Goal: Transaction & Acquisition: Purchase product/service

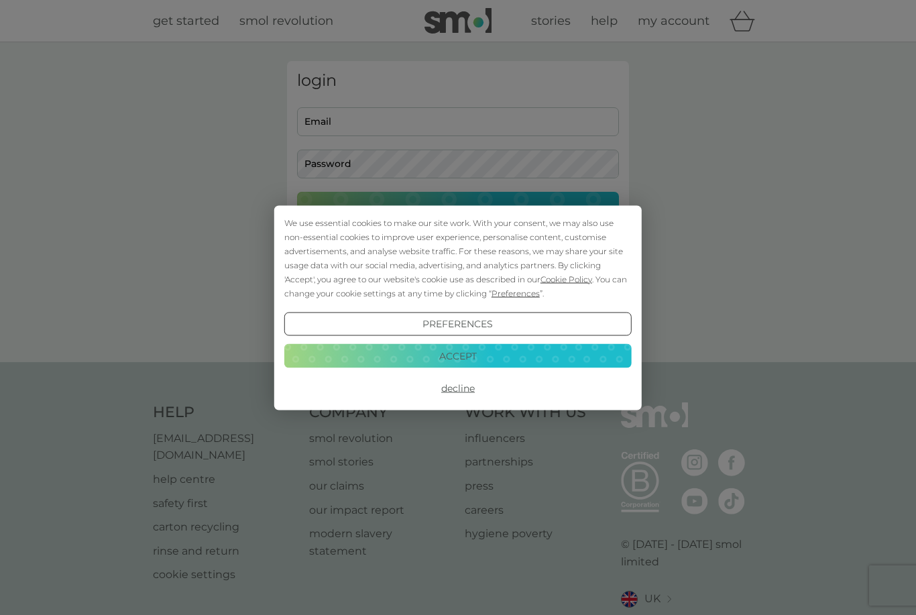
click at [473, 369] on div "Preferences Decline Accept" at bounding box center [457, 356] width 347 height 88
click at [456, 390] on button "Decline" at bounding box center [457, 388] width 347 height 24
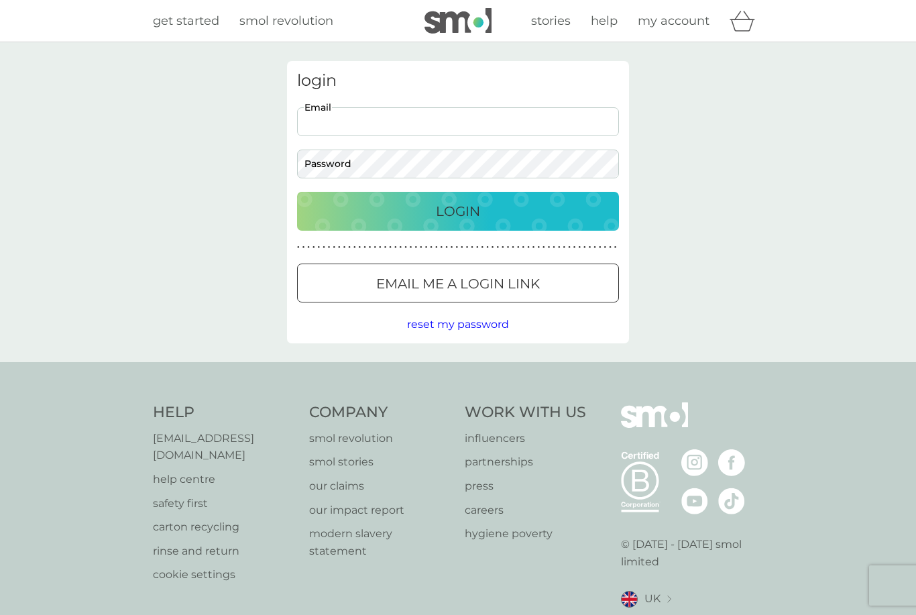
type input "[PERSON_NAME][EMAIL_ADDRESS][PERSON_NAME][DOMAIN_NAME]"
click at [458, 211] on button "Login" at bounding box center [458, 211] width 322 height 39
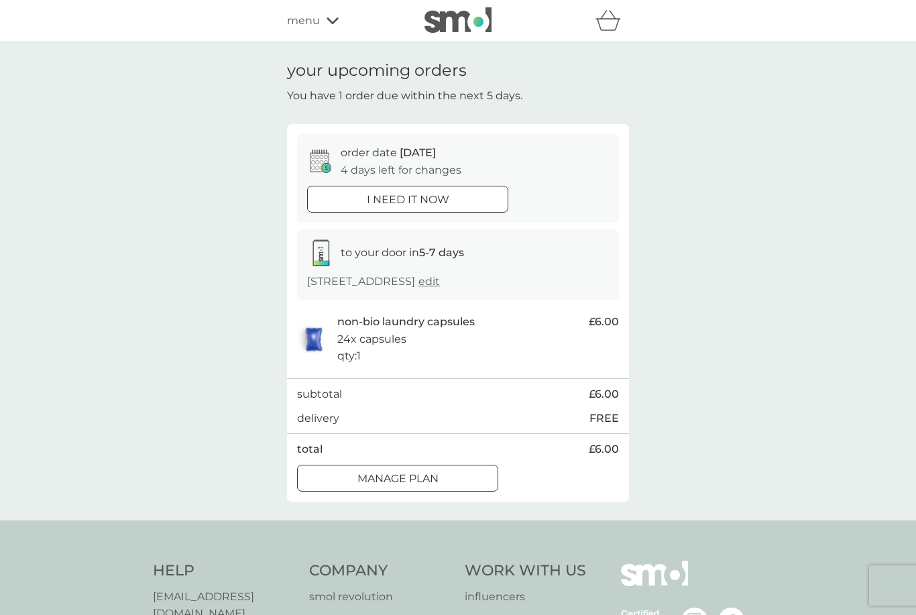
scroll to position [28, 0]
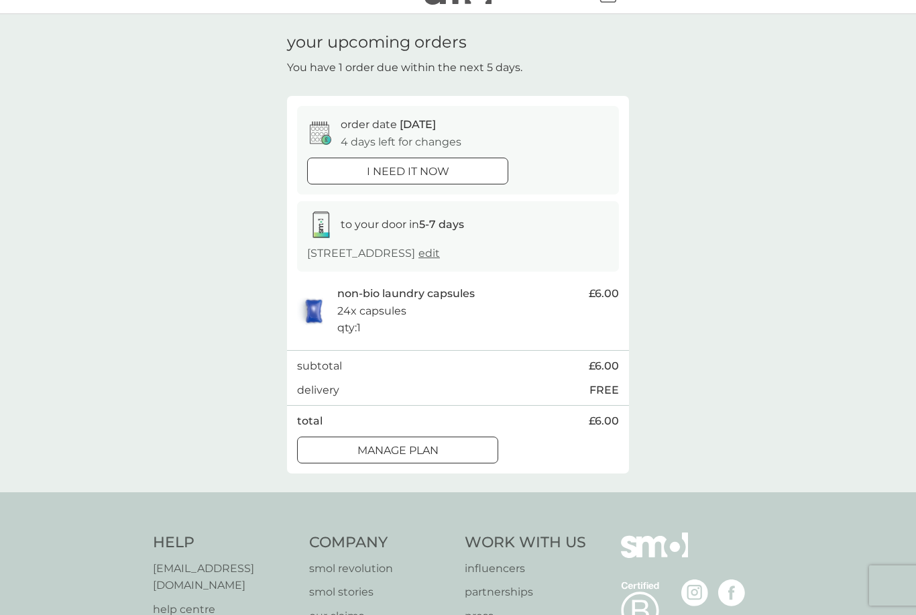
click at [457, 456] on button "Manage plan" at bounding box center [397, 450] width 201 height 27
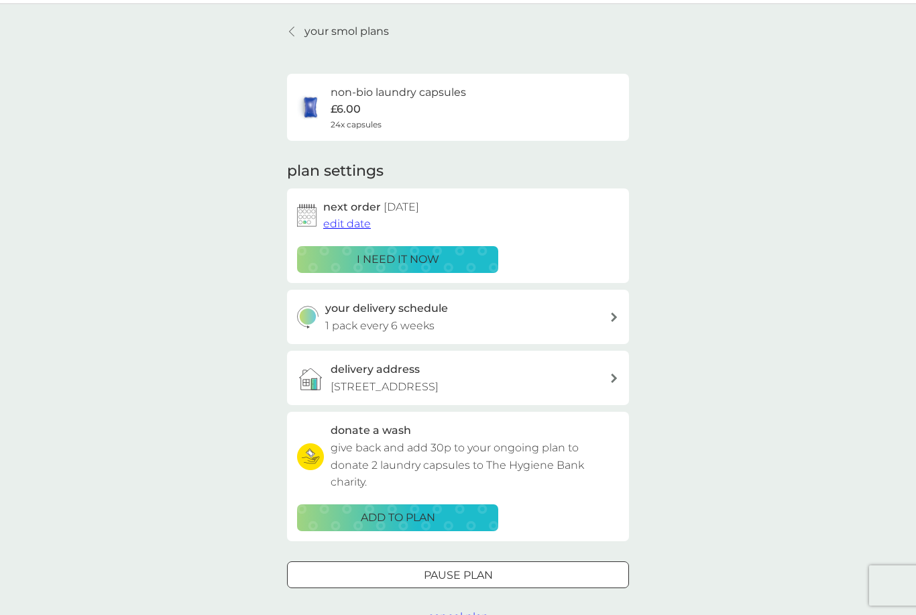
scroll to position [39, 0]
click at [357, 219] on span "edit date" at bounding box center [347, 223] width 48 height 13
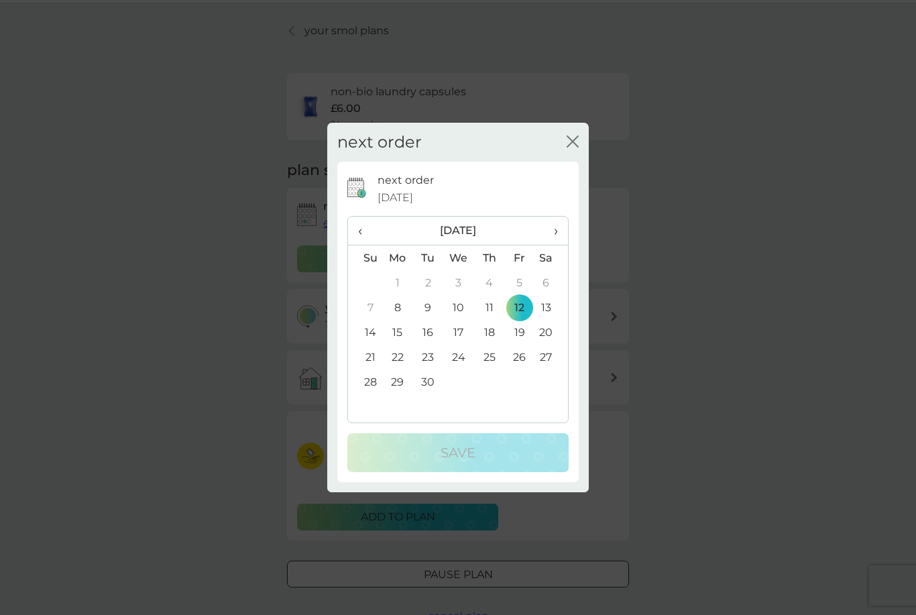
click at [549, 233] on span "›" at bounding box center [551, 231] width 13 height 28
click at [550, 233] on span "›" at bounding box center [551, 231] width 13 height 28
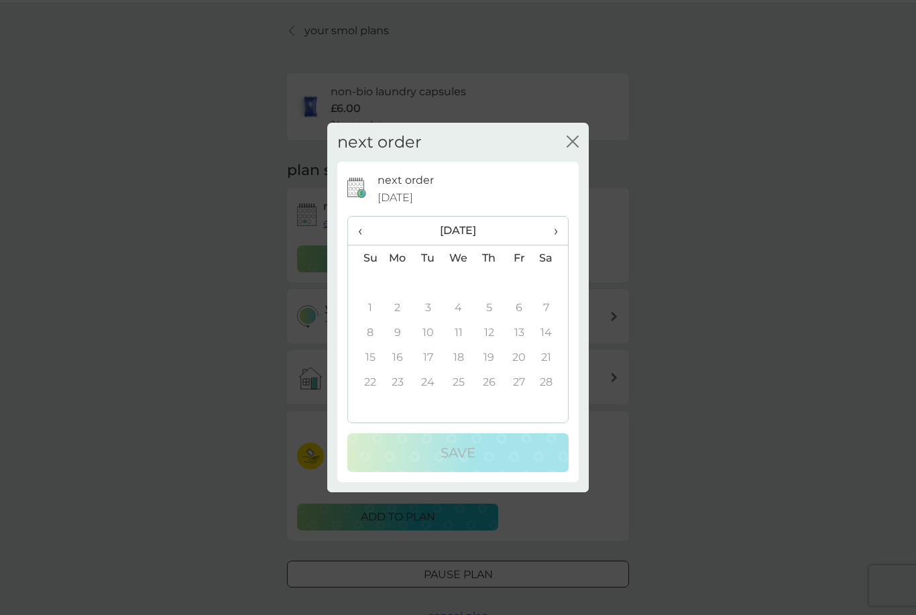
click at [550, 233] on span "›" at bounding box center [551, 231] width 13 height 28
click at [370, 305] on td "1" at bounding box center [365, 307] width 34 height 25
click at [363, 223] on span "‹" at bounding box center [365, 231] width 14 height 28
click at [364, 226] on span "‹" at bounding box center [365, 231] width 14 height 28
click at [562, 140] on div "next order close" at bounding box center [458, 143] width 262 height 40
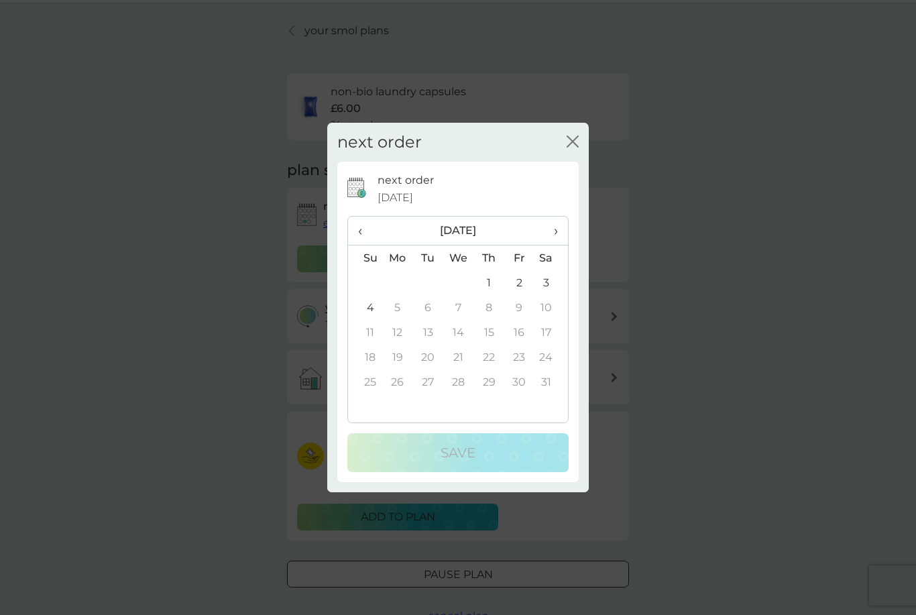
click at [575, 148] on button "close" at bounding box center [573, 142] width 12 height 14
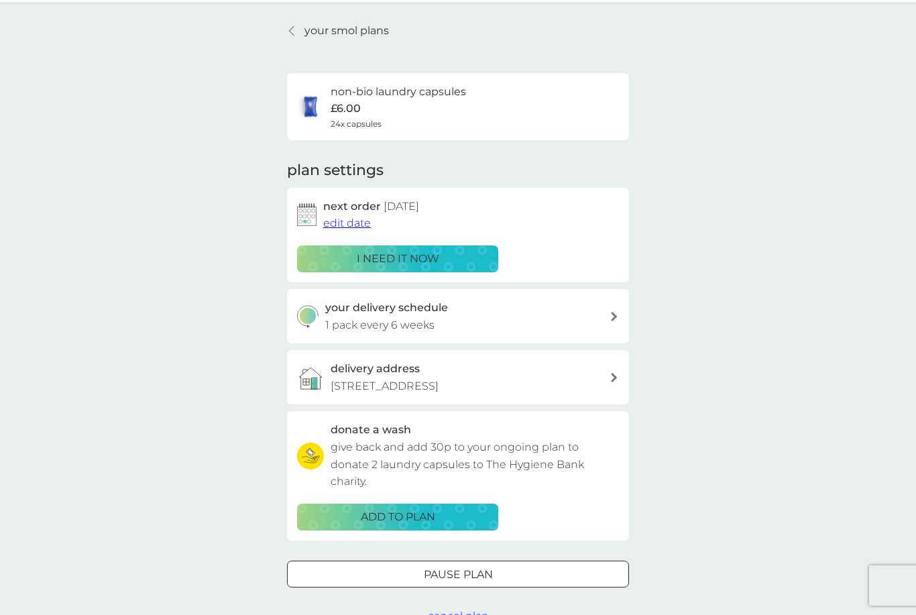
click at [427, 567] on p "Pause plan" at bounding box center [458, 574] width 69 height 17
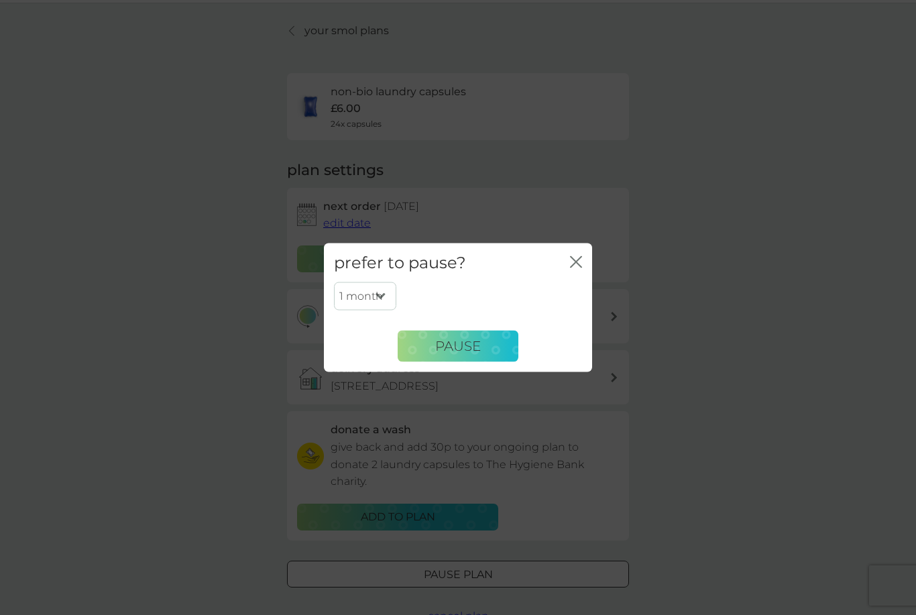
select select "5"
click at [467, 346] on span "Pause" at bounding box center [458, 346] width 46 height 16
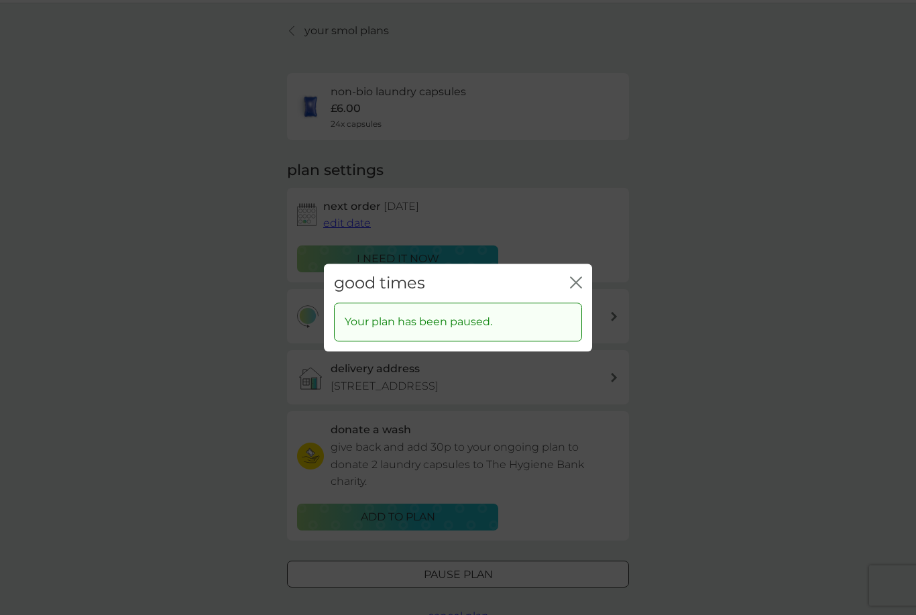
click at [586, 290] on div "good times close" at bounding box center [458, 284] width 268 height 40
click at [577, 284] on icon "close" at bounding box center [578, 282] width 5 height 11
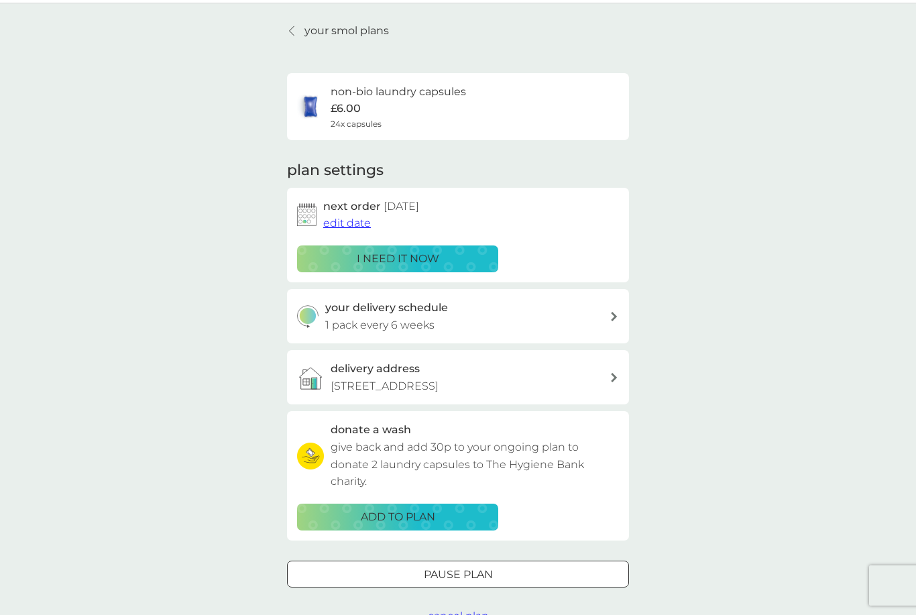
drag, startPoint x: 537, startPoint y: 366, endPoint x: 537, endPoint y: 404, distance: 38.9
click at [537, 366] on div "delivery address 29E Froghall Road, Aberdeen, AB24 3JL" at bounding box center [470, 377] width 279 height 34
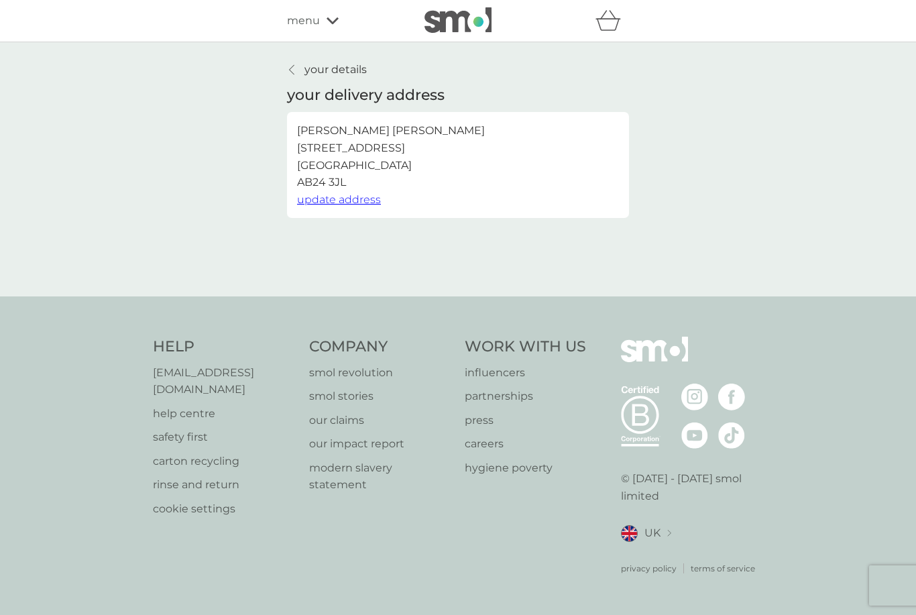
click at [348, 199] on span "update address" at bounding box center [339, 199] width 84 height 13
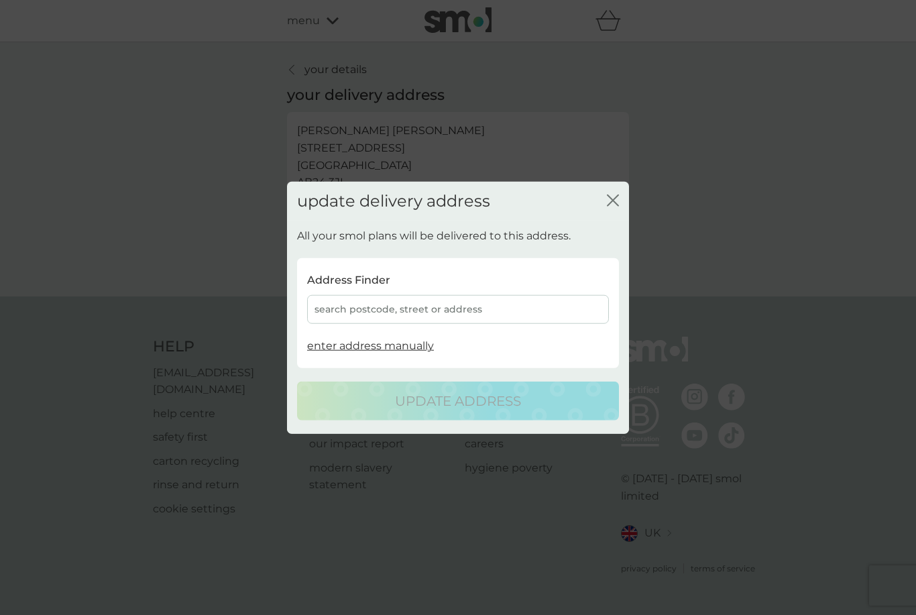
click at [402, 337] on div "Address Finder search postcode, street or address enter address manually" at bounding box center [458, 313] width 322 height 103
click at [402, 356] on div "Address Finder search postcode, street or address enter address manually" at bounding box center [458, 313] width 322 height 103
click at [398, 345] on span "enter address manually" at bounding box center [370, 345] width 127 height 13
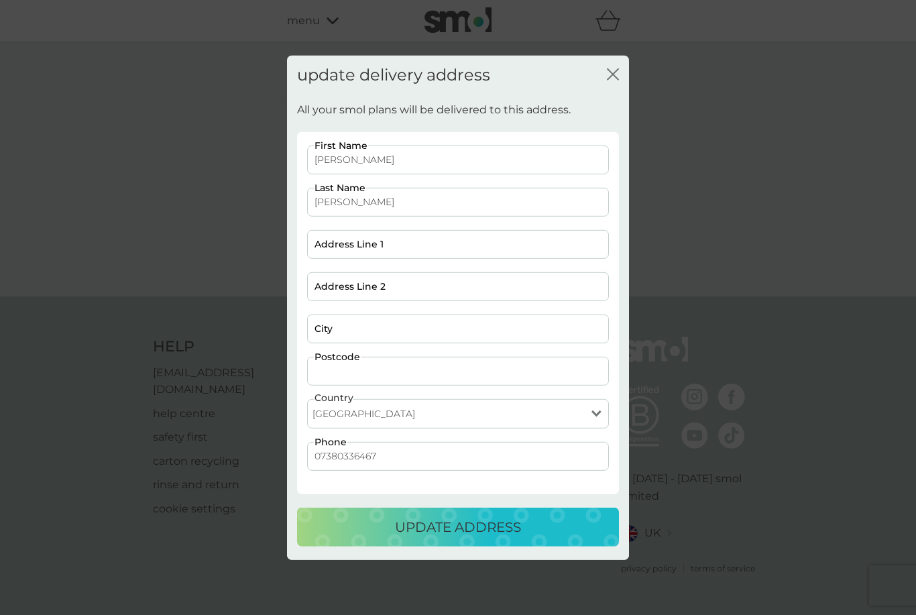
drag, startPoint x: 385, startPoint y: 370, endPoint x: 385, endPoint y: 331, distance: 38.9
click at [385, 331] on div "Beatrice First Name Curto Last Name Address Line 1 Address Line 2 City Postcode…" at bounding box center [458, 315] width 312 height 339
type input "AB24 3BQ"
click at [452, 322] on input "City" at bounding box center [458, 329] width 302 height 29
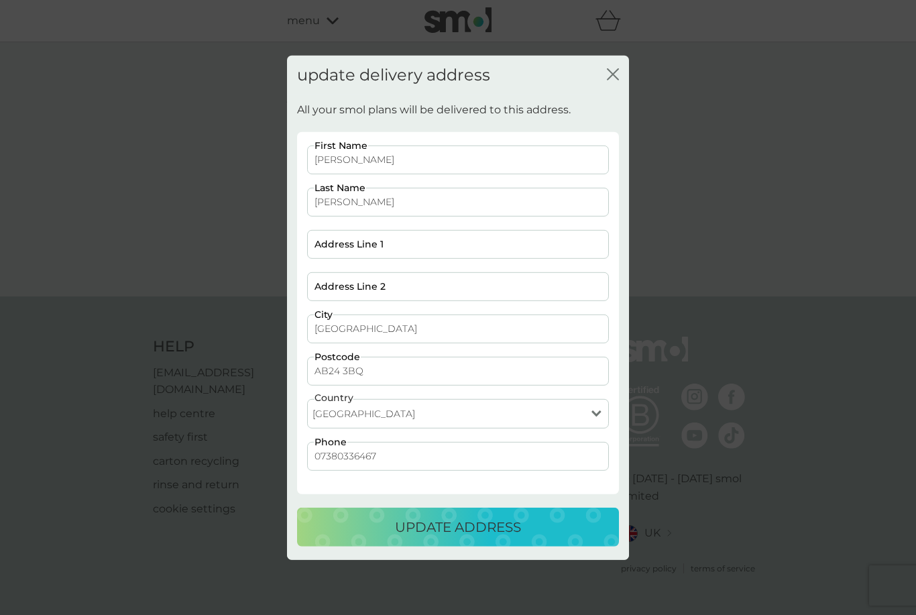
type input "Aberdeen"
click at [412, 249] on input "Address Line 1" at bounding box center [458, 244] width 302 height 29
type input "394H King Street"
click at [476, 538] on button "update address" at bounding box center [458, 527] width 322 height 39
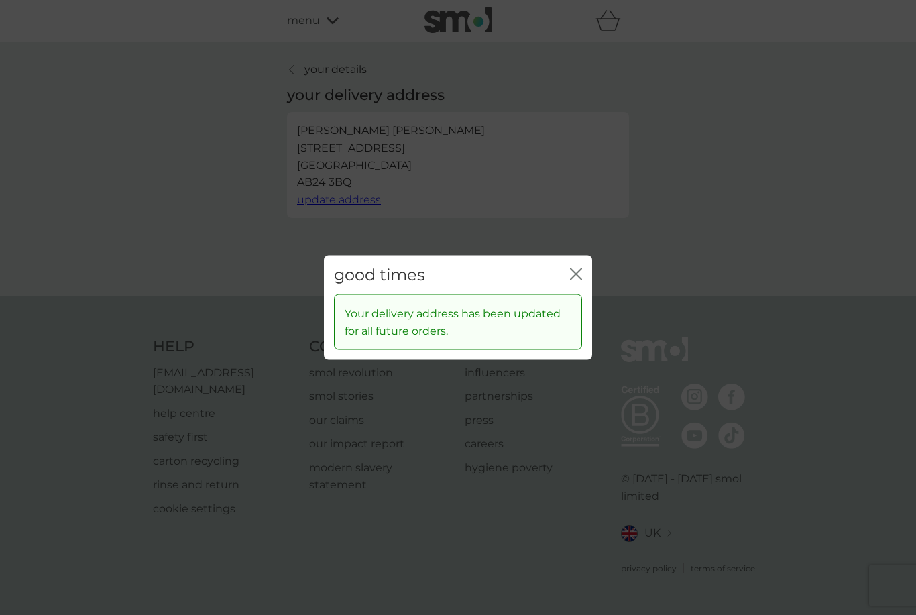
click at [582, 269] on div "good times close" at bounding box center [458, 275] width 268 height 40
click at [576, 274] on icon "close" at bounding box center [578, 273] width 5 height 11
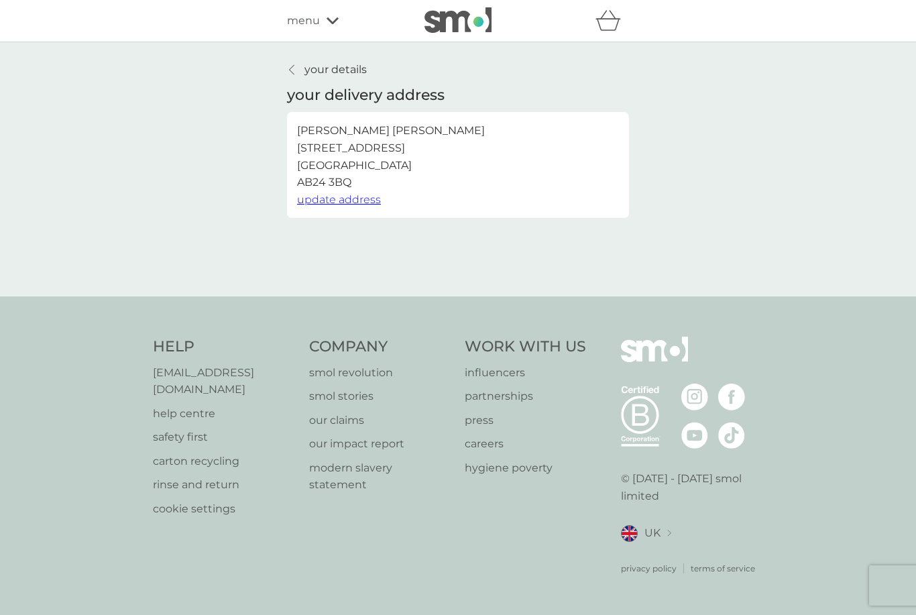
scroll to position [0, 0]
click at [293, 67] on icon at bounding box center [291, 69] width 5 height 11
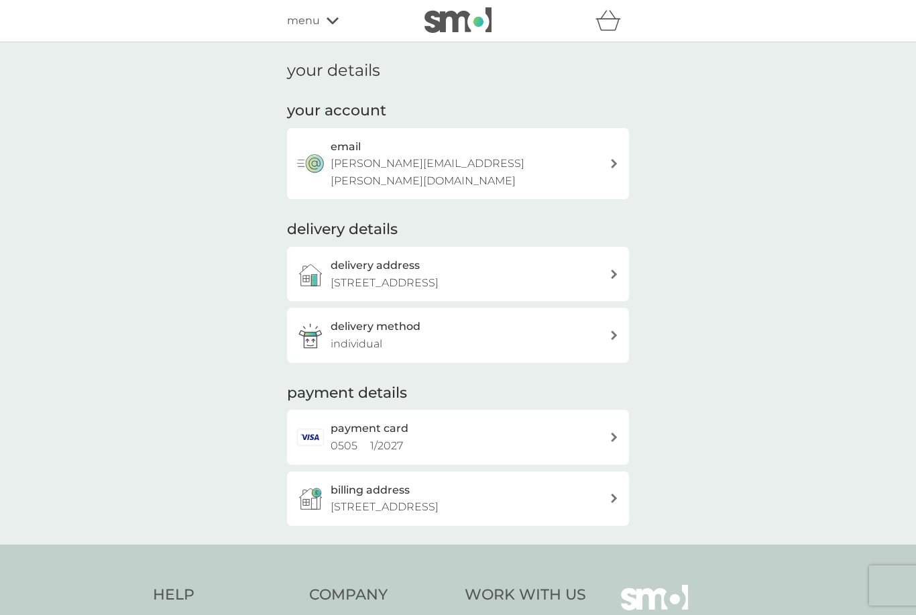
click at [325, 13] on div "menu" at bounding box center [344, 20] width 114 height 17
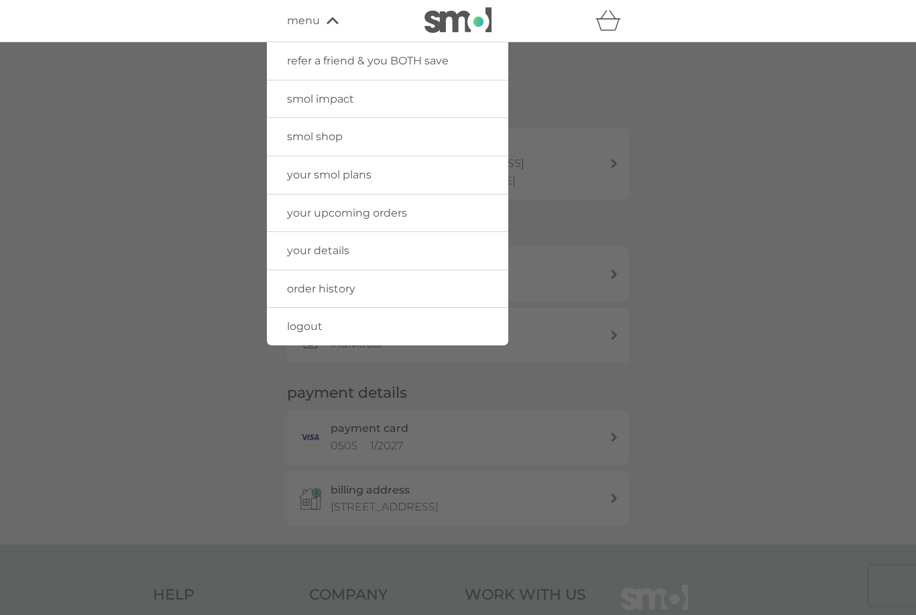
click at [325, 136] on span "smol shop" at bounding box center [315, 136] width 56 height 13
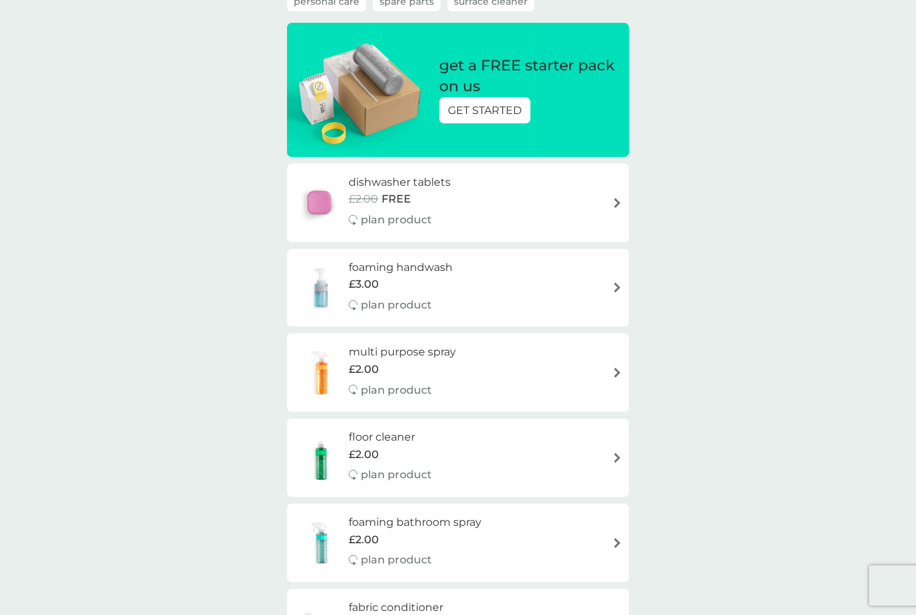
scroll to position [136, 0]
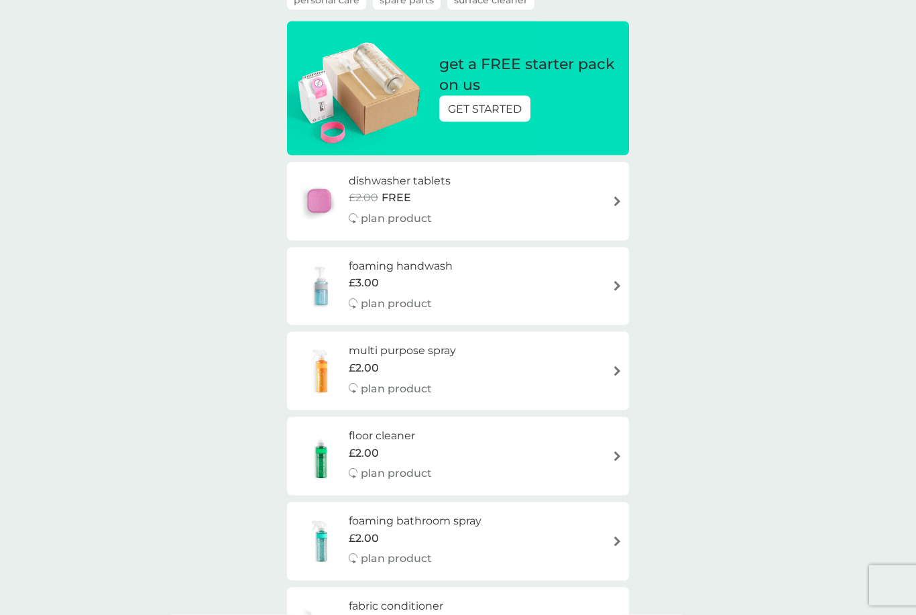
drag, startPoint x: 618, startPoint y: 365, endPoint x: 618, endPoint y: 502, distance: 136.8
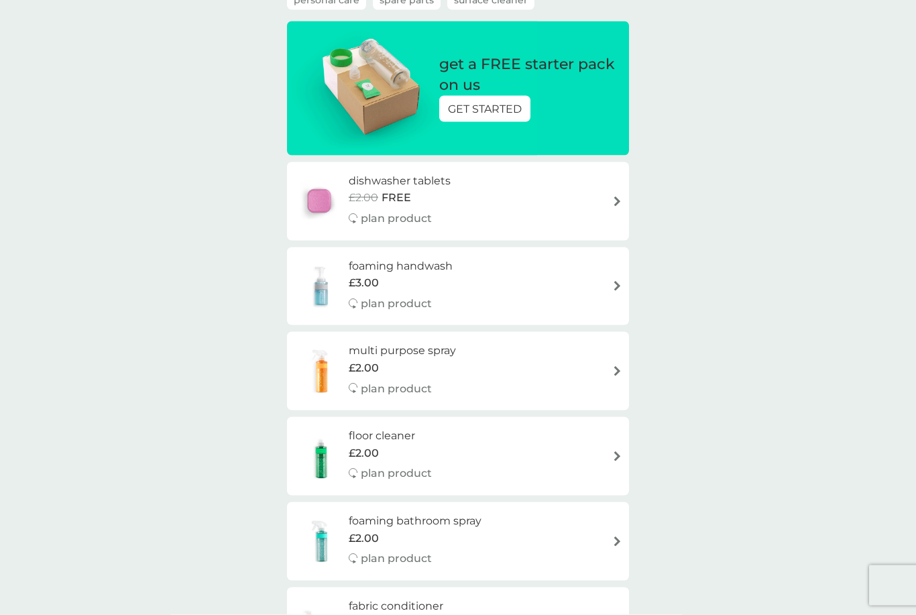
click at [618, 366] on img at bounding box center [617, 371] width 10 height 10
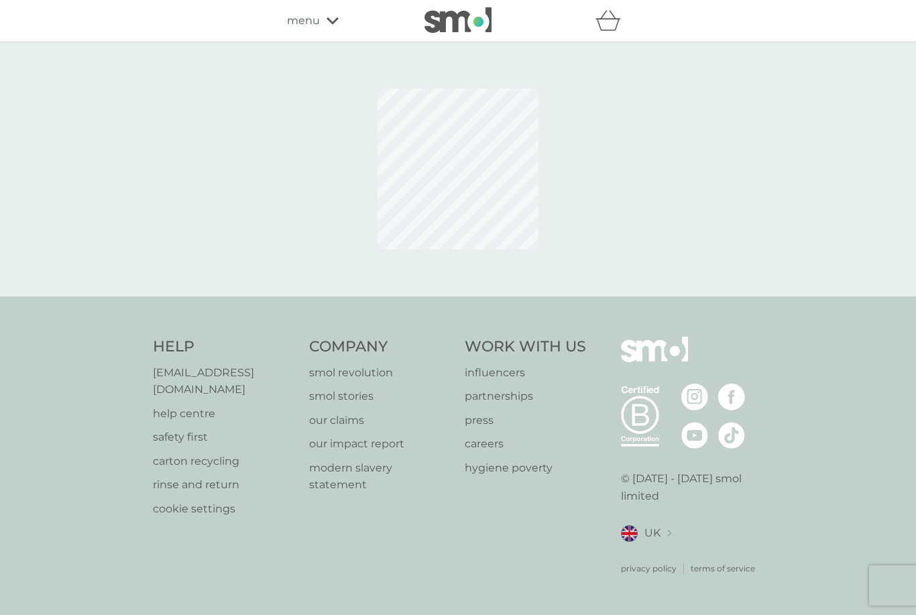
select select "112"
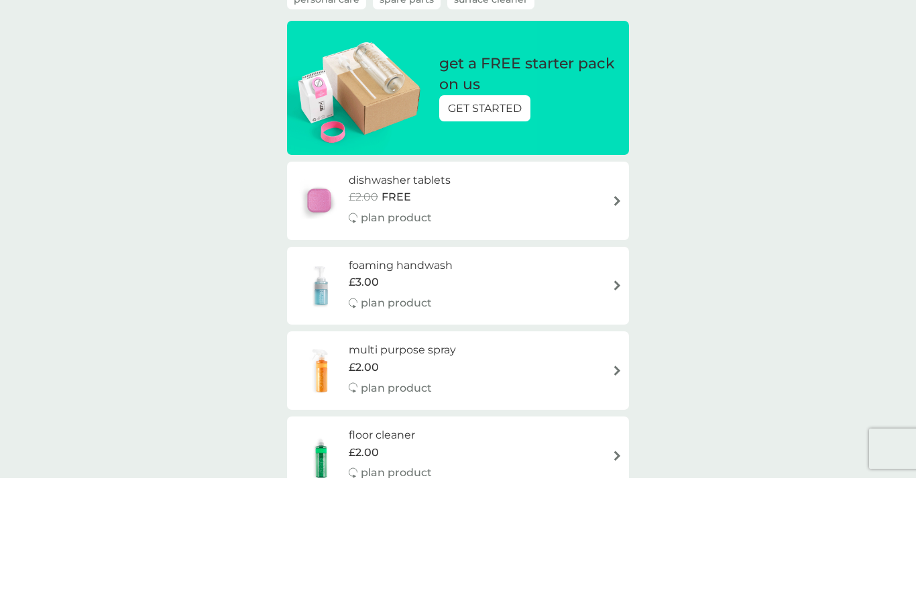
drag, startPoint x: 612, startPoint y: 374, endPoint x: 612, endPoint y: 511, distance: 136.8
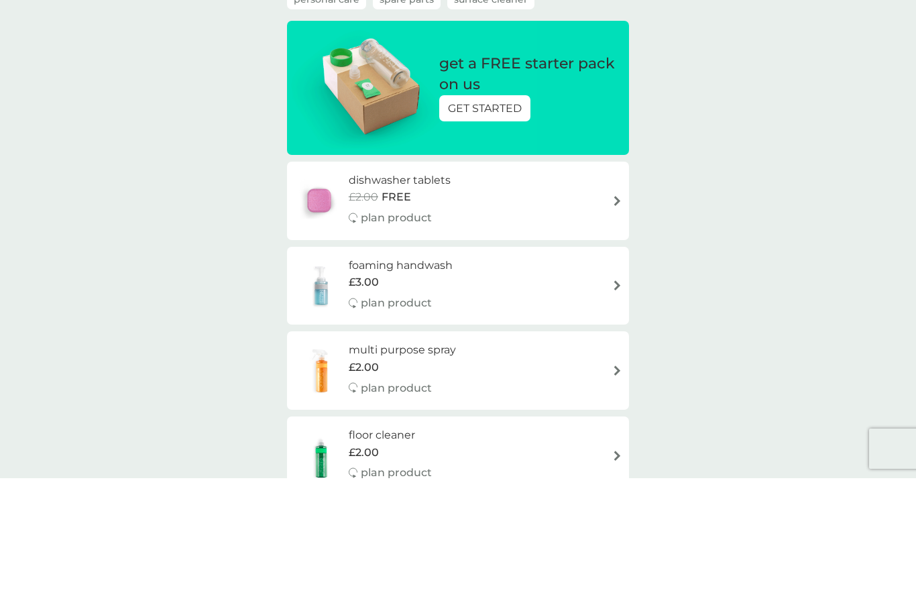
click at [612, 478] on div "multi purpose spray £2.00 plan product" at bounding box center [458, 507] width 329 height 58
select select "112"
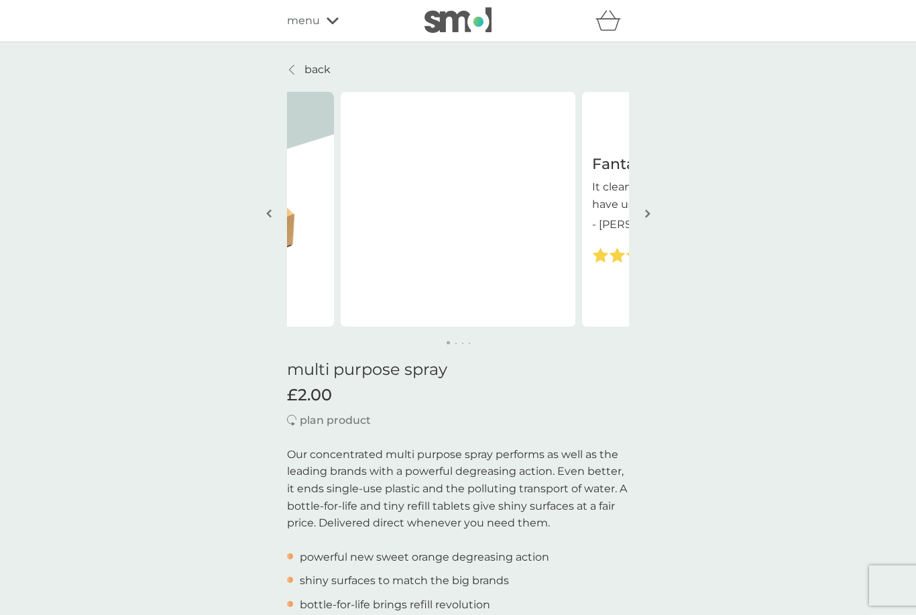
click at [643, 213] on button "button" at bounding box center [648, 214] width 10 height 67
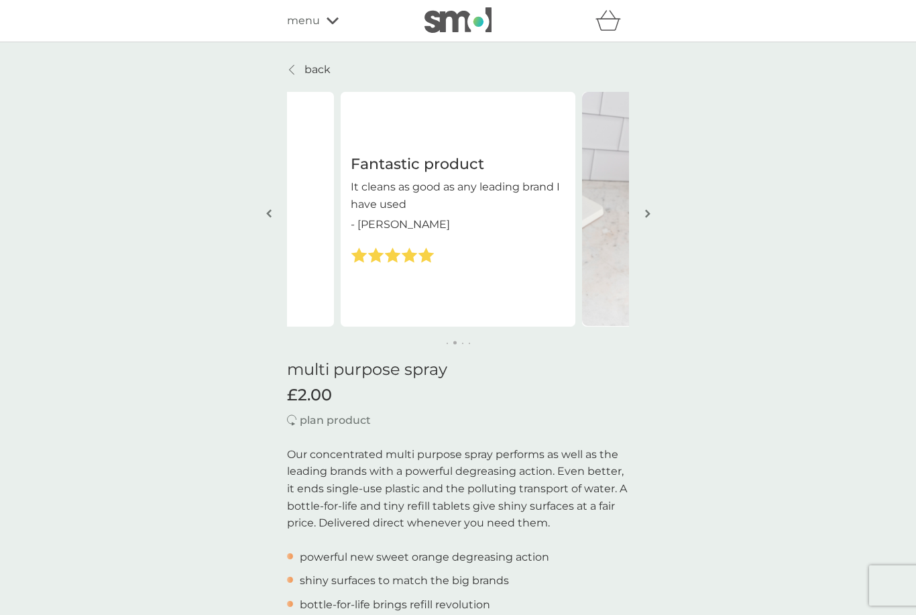
click at [649, 214] on img "button" at bounding box center [647, 214] width 5 height 10
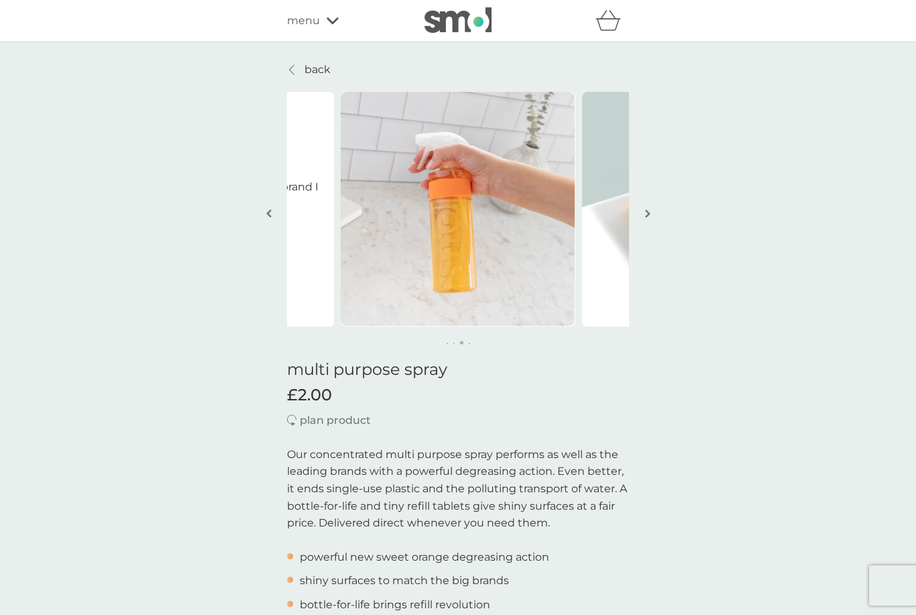
click at [649, 214] on img "button" at bounding box center [647, 214] width 5 height 10
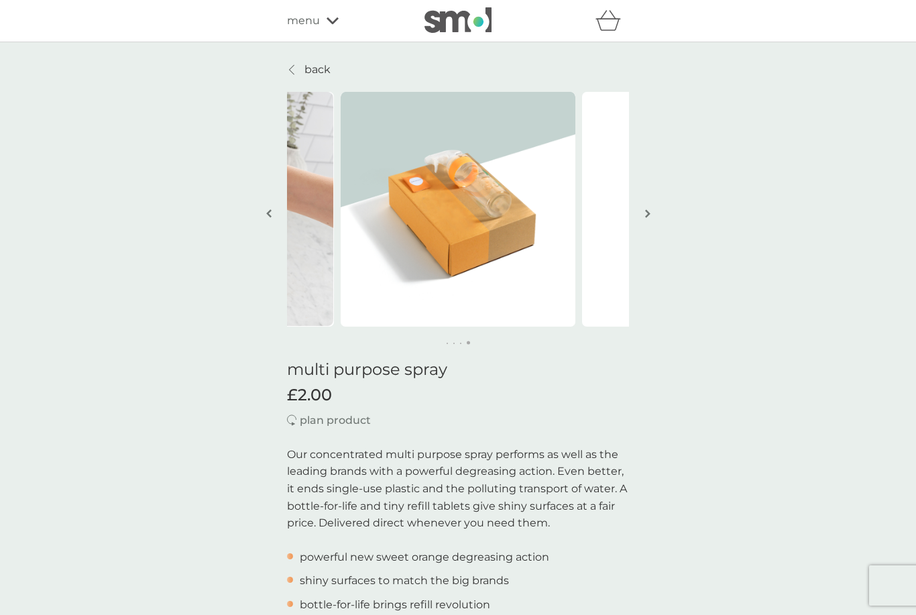
click at [649, 214] on img "button" at bounding box center [647, 214] width 5 height 10
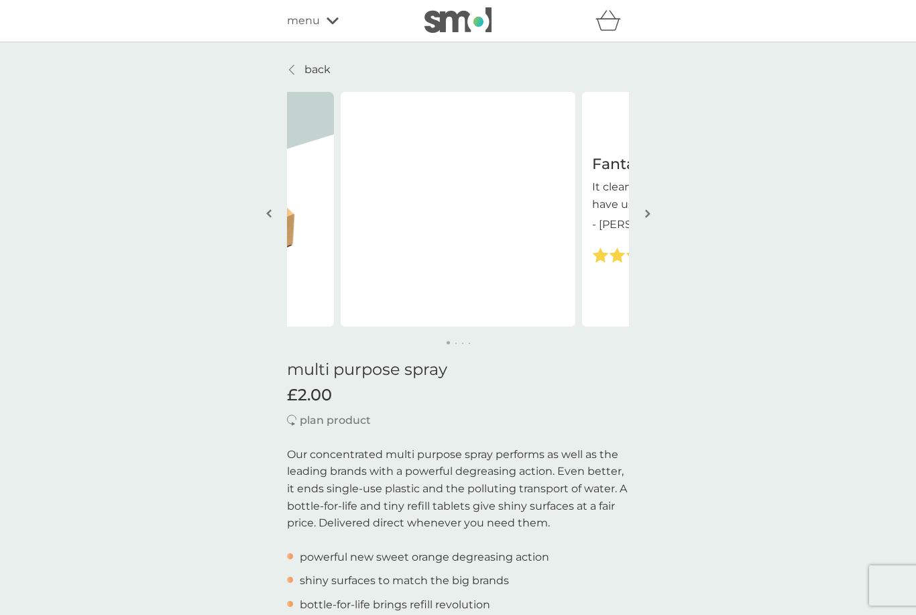
click at [649, 214] on img "button" at bounding box center [647, 214] width 5 height 10
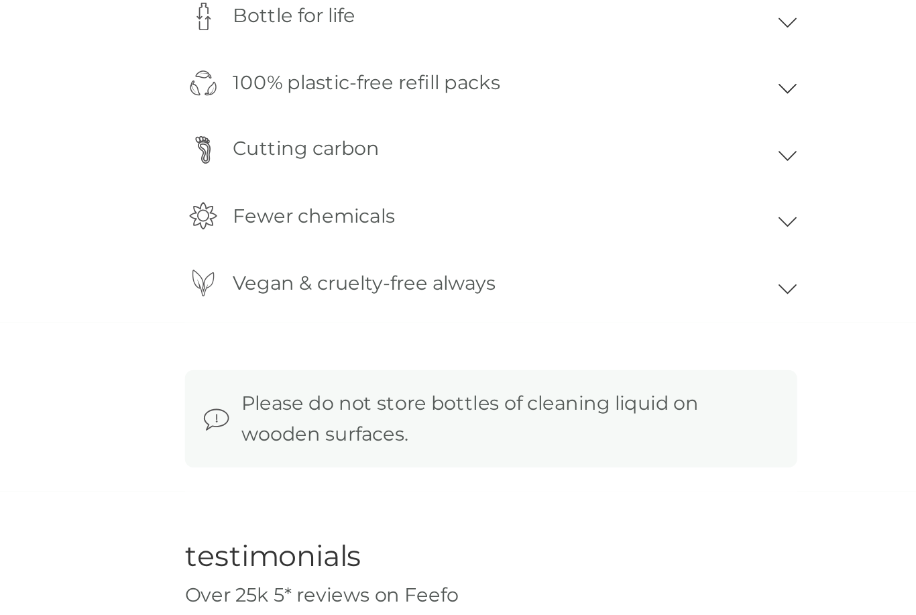
scroll to position [1001, 0]
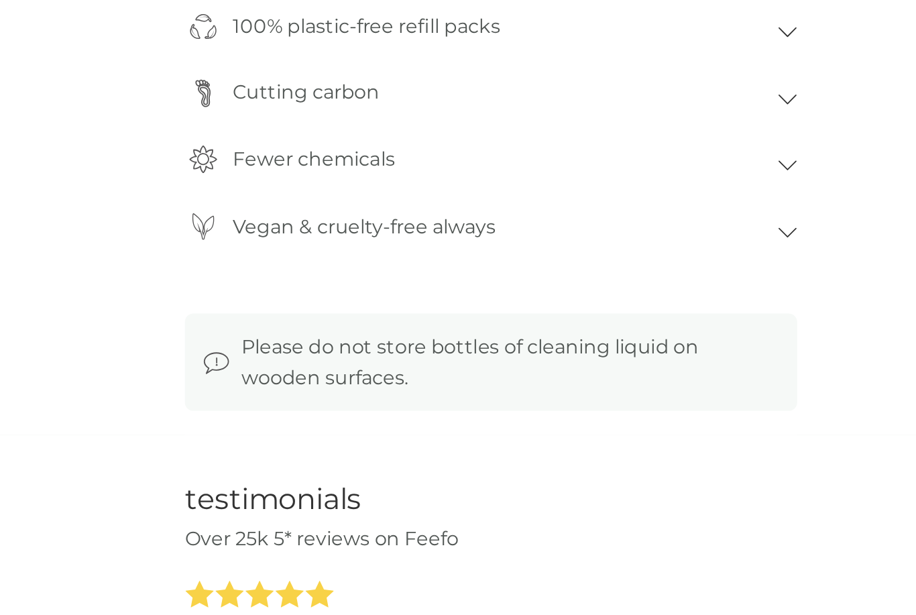
click at [307, 321] on p "Fewer chemicals" at bounding box center [359, 336] width 104 height 31
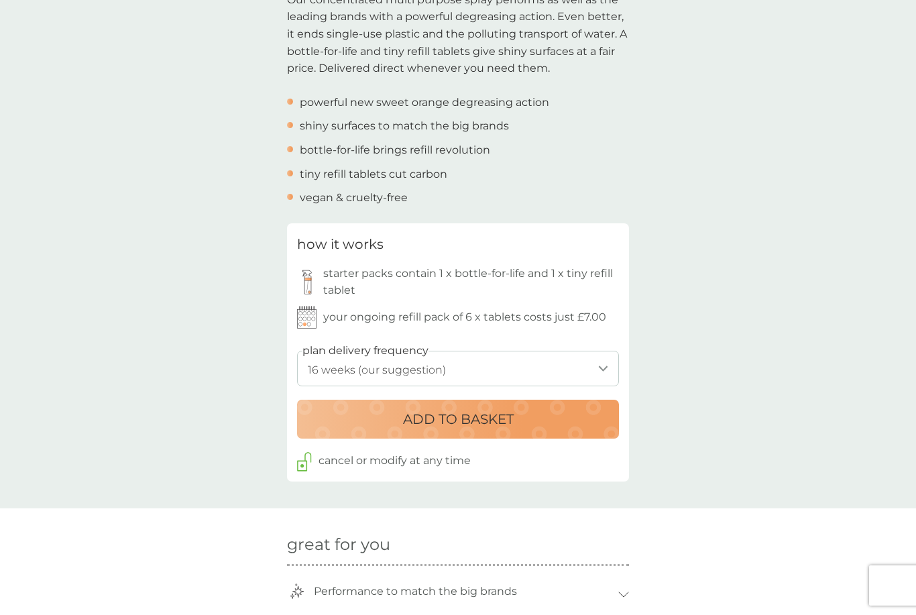
scroll to position [459, 0]
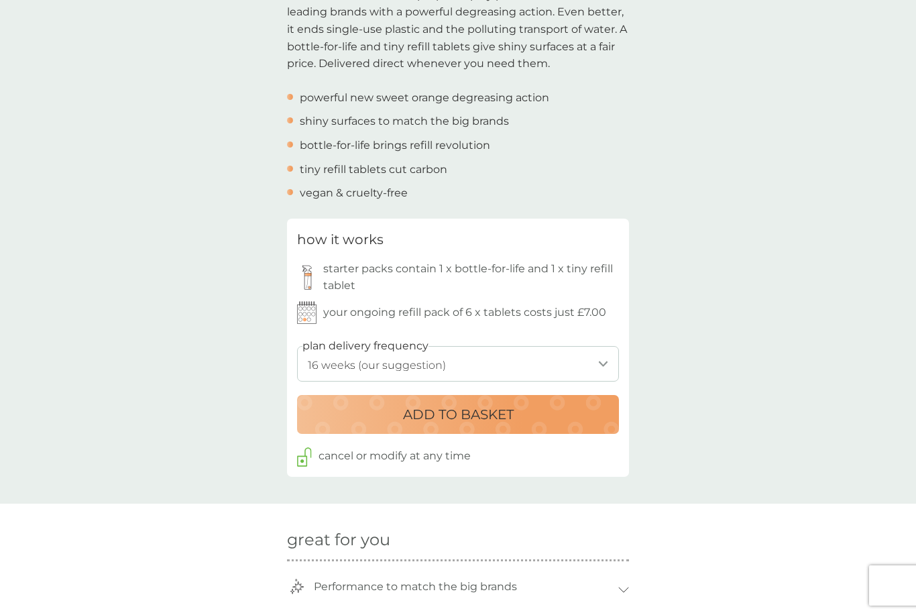
click at [541, 404] on div "ADD TO BASKET" at bounding box center [458, 414] width 295 height 21
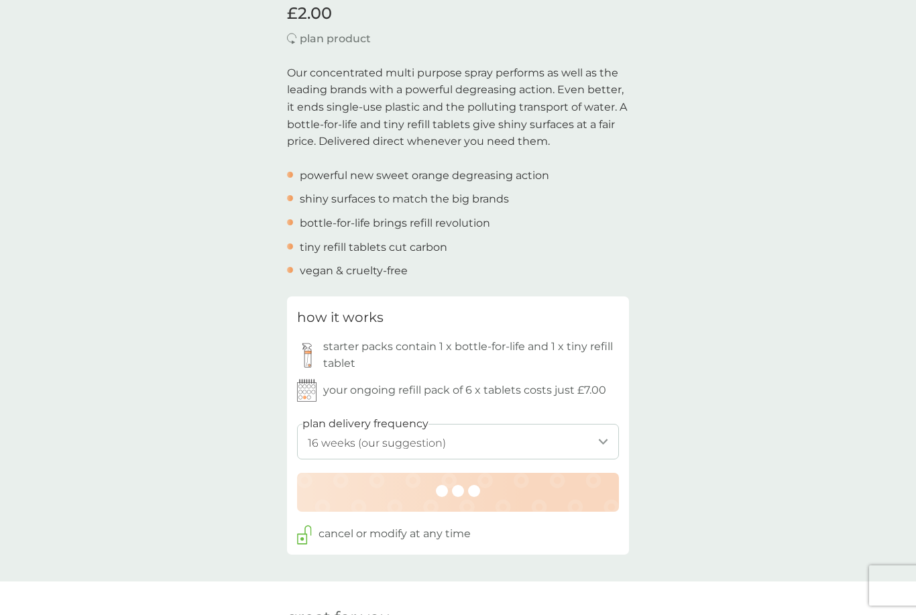
scroll to position [225, 0]
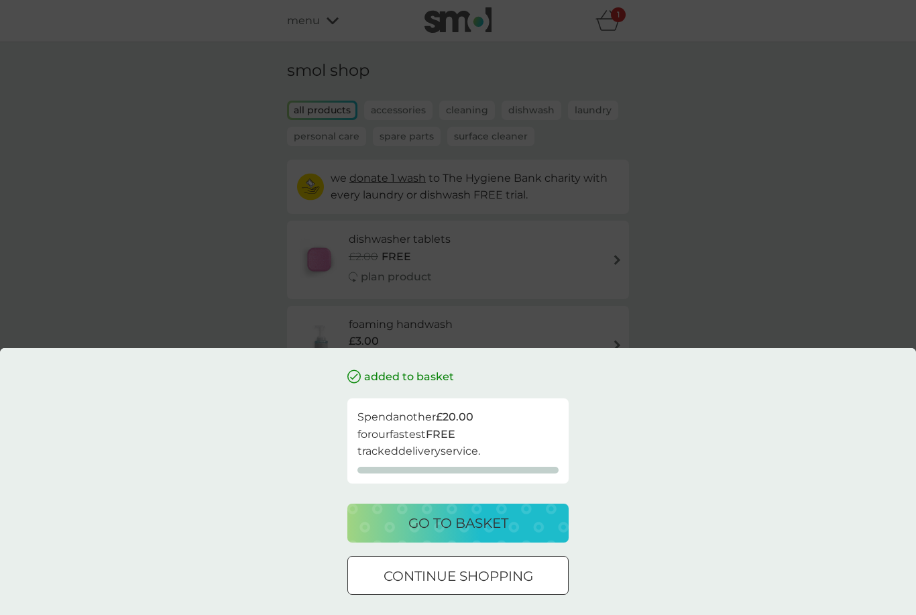
click at [518, 531] on div "go to basket" at bounding box center [458, 522] width 195 height 21
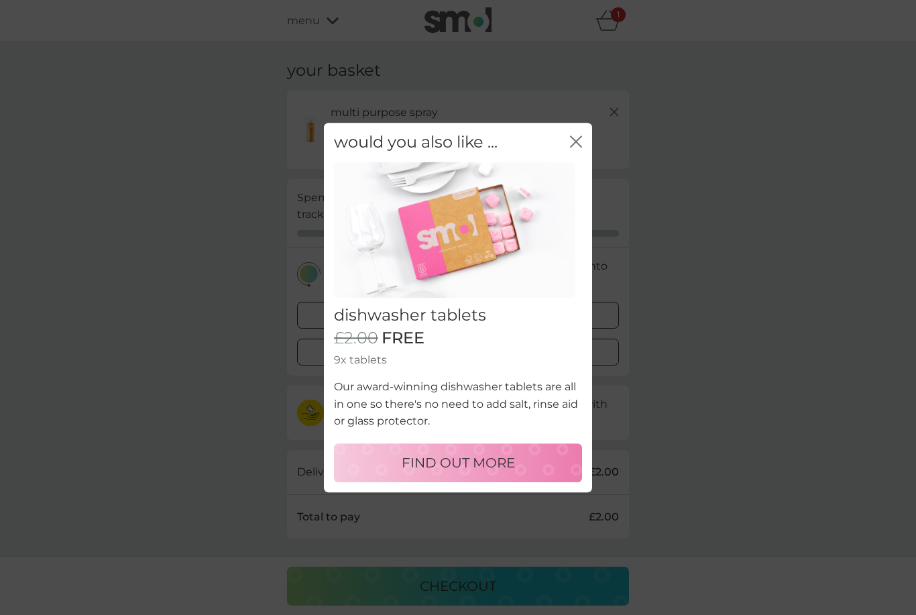
click at [581, 136] on div "close" at bounding box center [576, 142] width 12 height 19
click at [576, 142] on icon "close" at bounding box center [576, 141] width 12 height 12
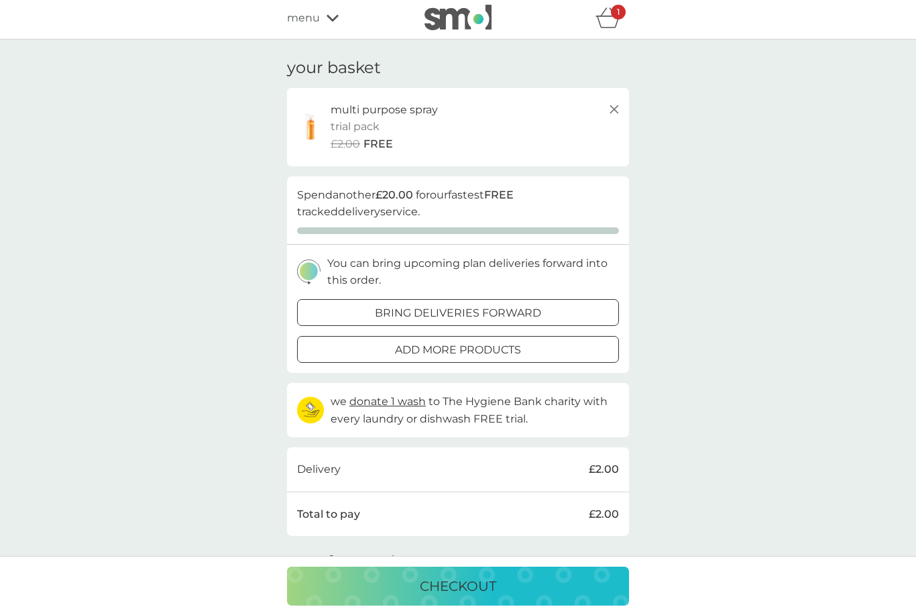
scroll to position [2, 0]
click at [317, 128] on img at bounding box center [311, 127] width 34 height 28
click at [368, 109] on p "multi purpose spray" at bounding box center [384, 110] width 107 height 17
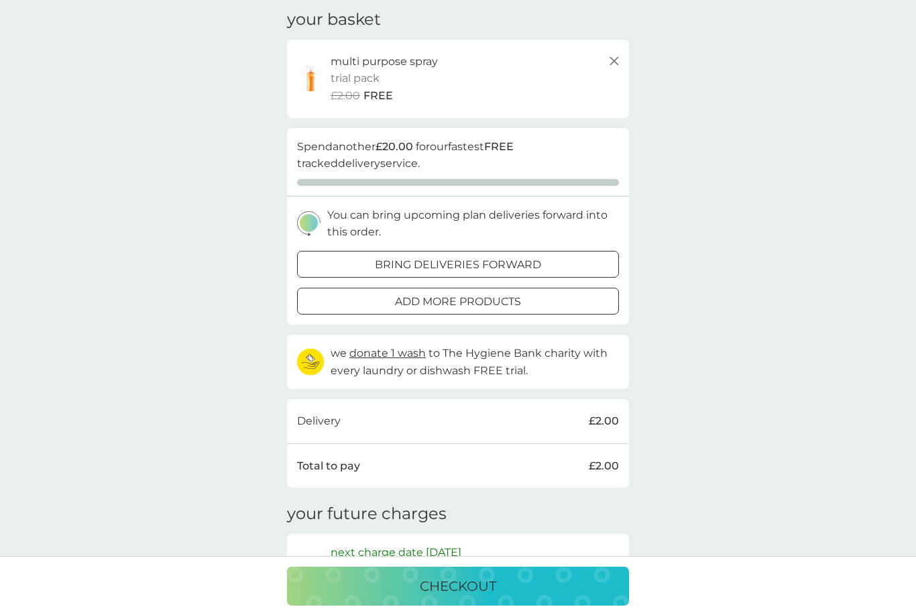
scroll to position [0, 0]
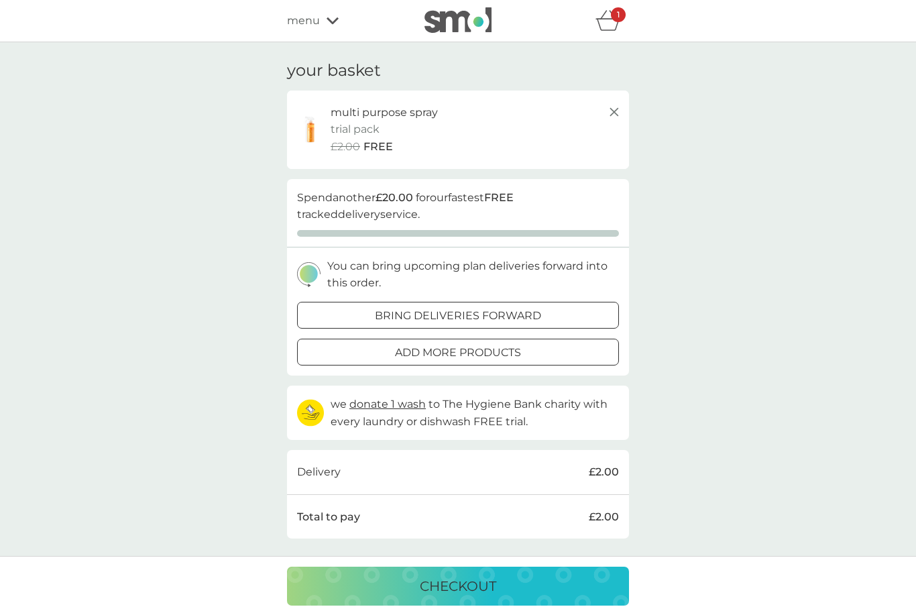
click at [313, 119] on img at bounding box center [311, 129] width 34 height 28
click at [608, 18] on icon "basket" at bounding box center [608, 20] width 25 height 21
click at [311, 23] on span "menu" at bounding box center [303, 20] width 33 height 17
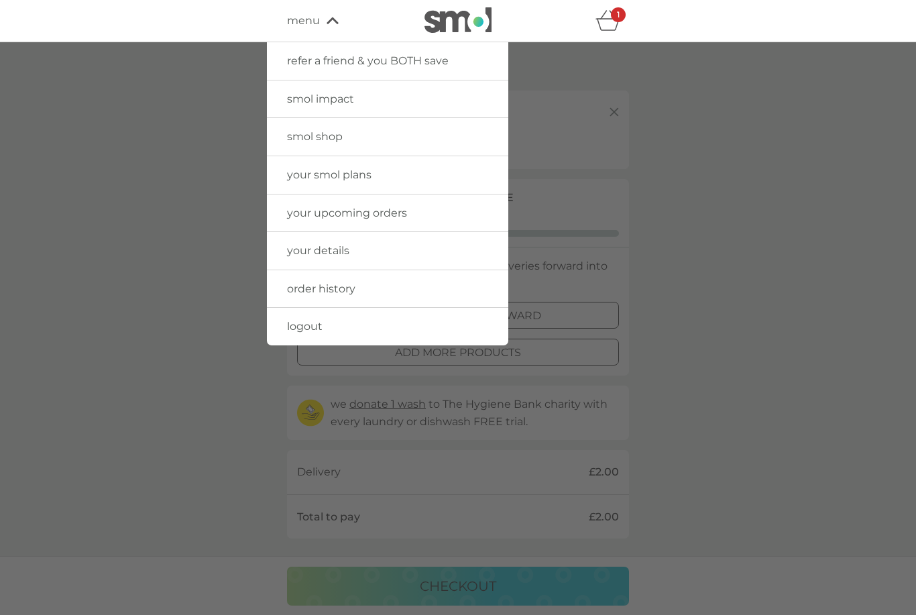
click at [323, 137] on span "smol shop" at bounding box center [315, 136] width 56 height 13
